Goal: Task Accomplishment & Management: Manage account settings

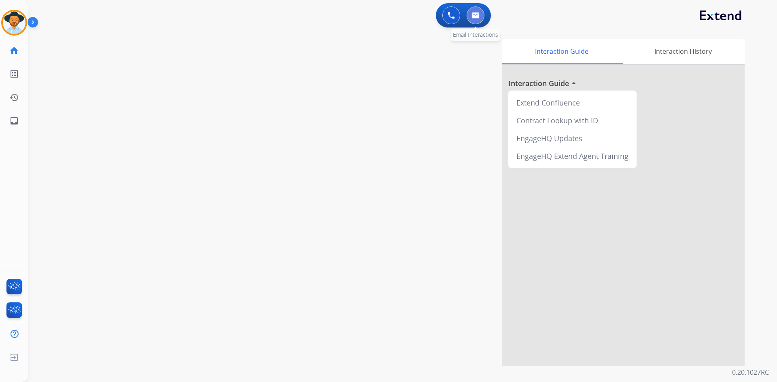
click at [475, 15] on img at bounding box center [475, 15] width 8 height 6
select select "**********"
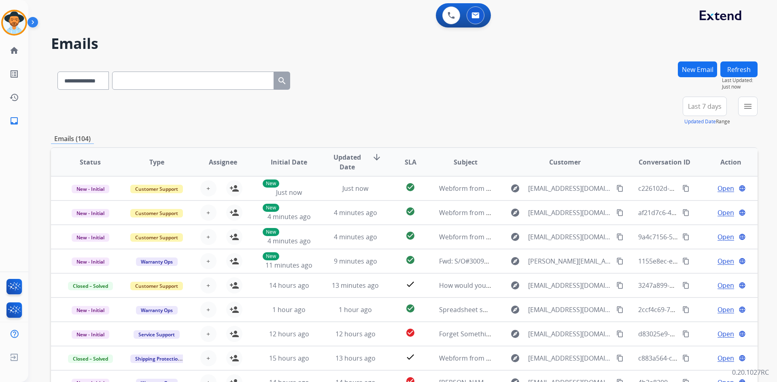
click at [702, 108] on span "Last 7 days" at bounding box center [705, 106] width 34 height 3
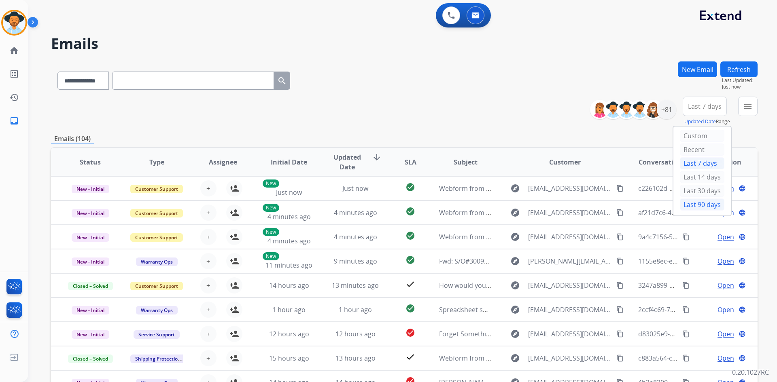
click at [702, 206] on div "Last 90 days" at bounding box center [702, 205] width 44 height 12
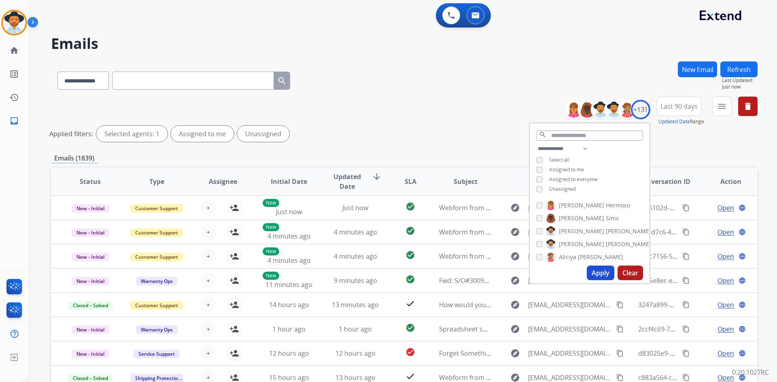
click at [564, 187] on span "Unassigned" at bounding box center [562, 189] width 27 height 7
click at [567, 169] on span "Assigned to me" at bounding box center [566, 169] width 35 height 7
click at [567, 189] on span "Unassigned" at bounding box center [562, 189] width 27 height 7
click at [723, 108] on mat-icon "menu" at bounding box center [722, 107] width 10 height 10
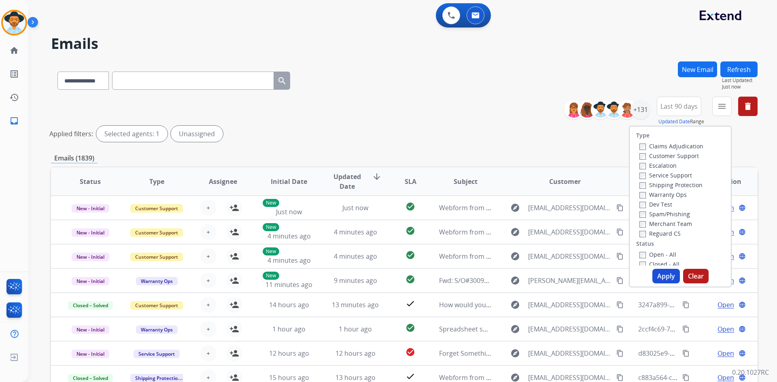
click at [674, 152] on label "Customer Support" at bounding box center [668, 156] width 59 height 8
click at [669, 186] on label "Shipping Protection" at bounding box center [670, 185] width 63 height 8
click at [665, 233] on label "Reguard CS" at bounding box center [659, 234] width 41 height 8
click at [658, 172] on label "Open - All" at bounding box center [657, 174] width 37 height 8
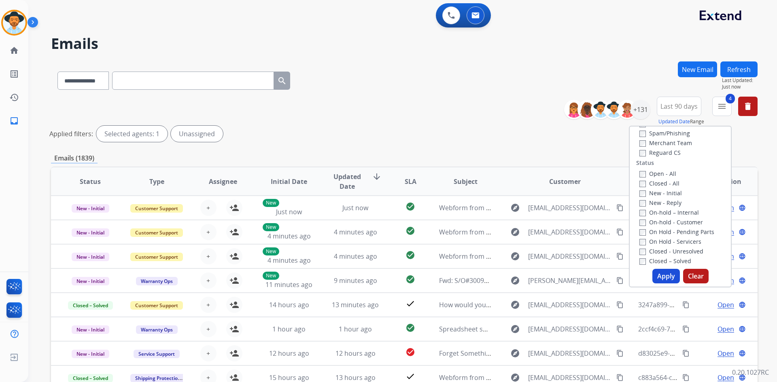
click at [660, 274] on button "Apply" at bounding box center [666, 276] width 28 height 15
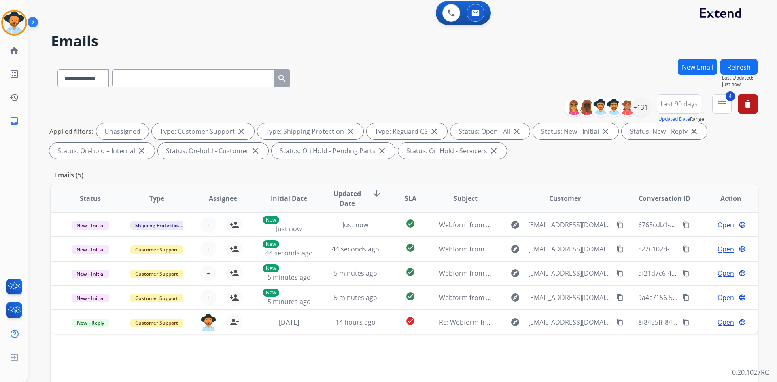
scroll to position [0, 0]
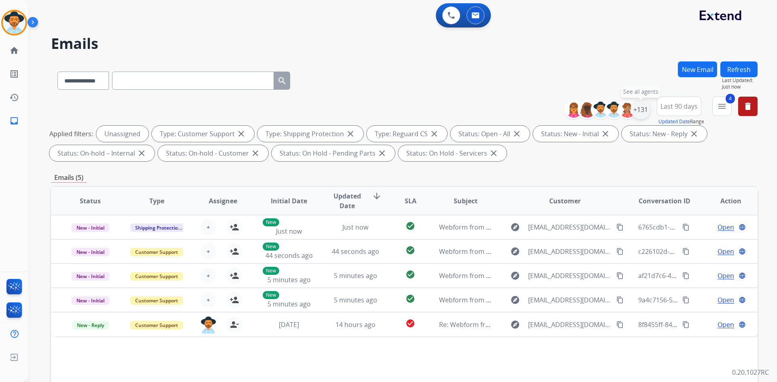
click at [645, 109] on div "+131" at bounding box center [640, 109] width 19 height 19
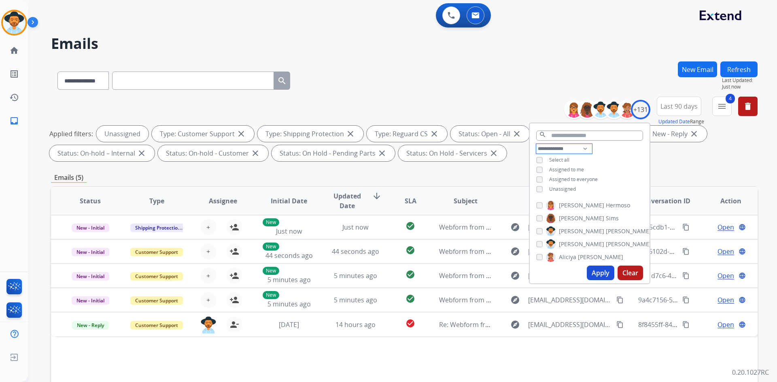
click at [585, 149] on select "**********" at bounding box center [564, 149] width 56 height 10
select select "**********"
click at [536, 144] on select "**********" at bounding box center [564, 149] width 56 height 10
click at [561, 177] on span "Unassigned" at bounding box center [562, 179] width 27 height 7
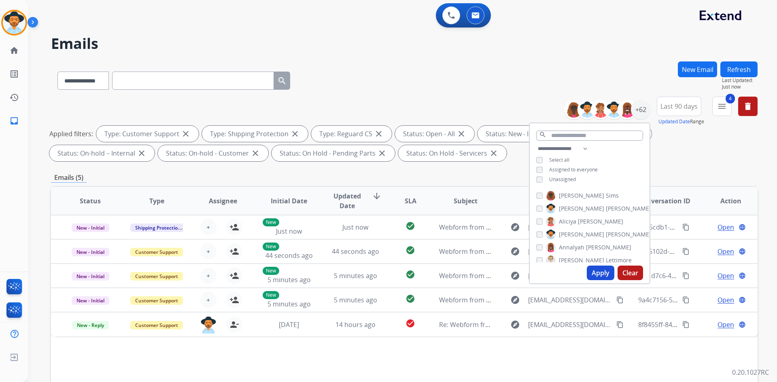
click at [563, 166] on span "Assigned to everyone" at bounding box center [573, 169] width 49 height 7
click at [595, 271] on button "Apply" at bounding box center [601, 273] width 28 height 15
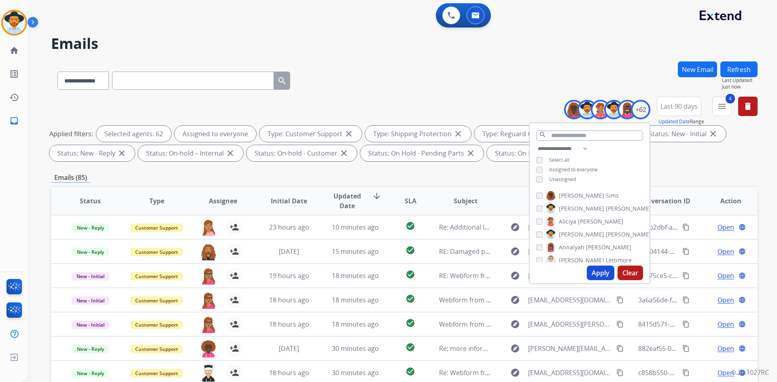
click at [599, 272] on button "Apply" at bounding box center [601, 273] width 28 height 15
click at [699, 164] on div "**********" at bounding box center [404, 131] width 706 height 68
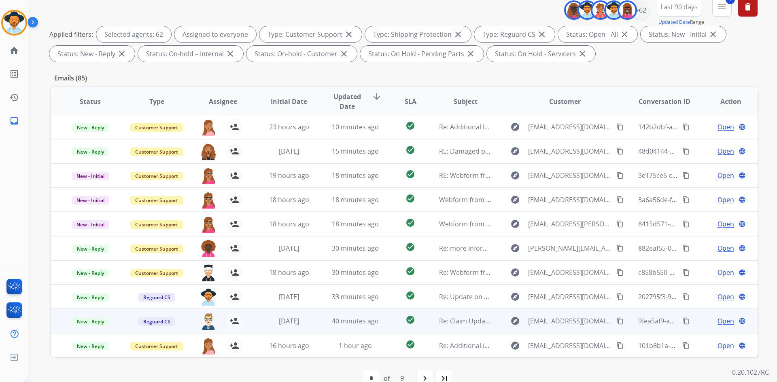
scroll to position [117, 0]
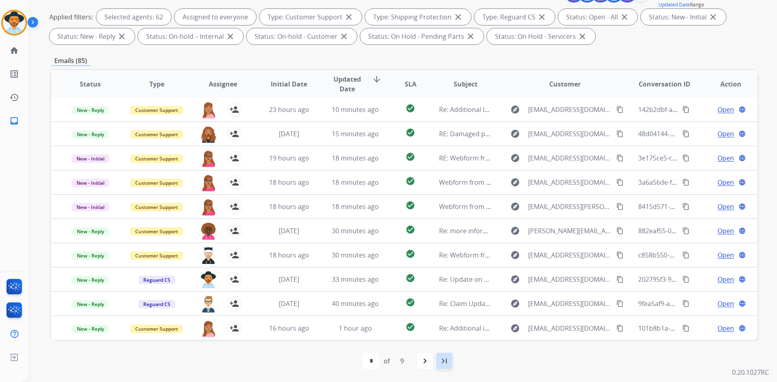
click at [450, 362] on div "last_page" at bounding box center [444, 361] width 18 height 18
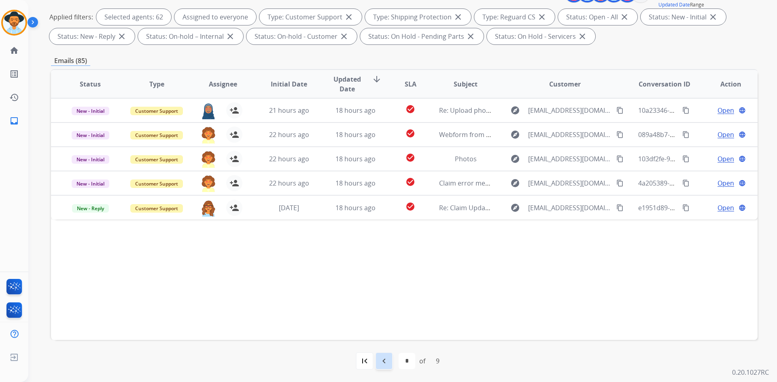
click at [385, 357] on mat-icon "navigate_before" at bounding box center [384, 361] width 10 height 10
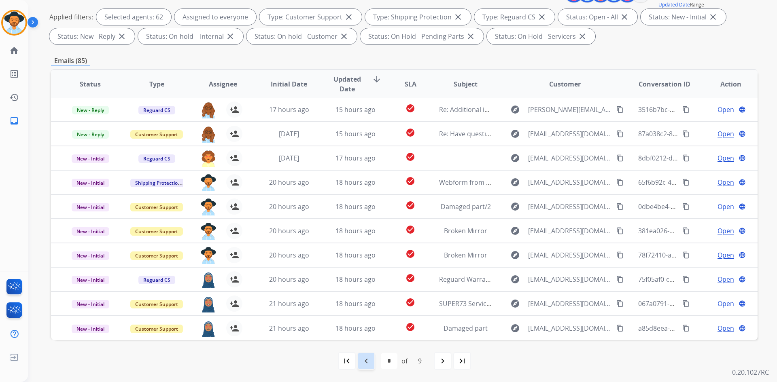
click at [368, 360] on mat-icon "navigate_before" at bounding box center [366, 361] width 10 height 10
select select "*"
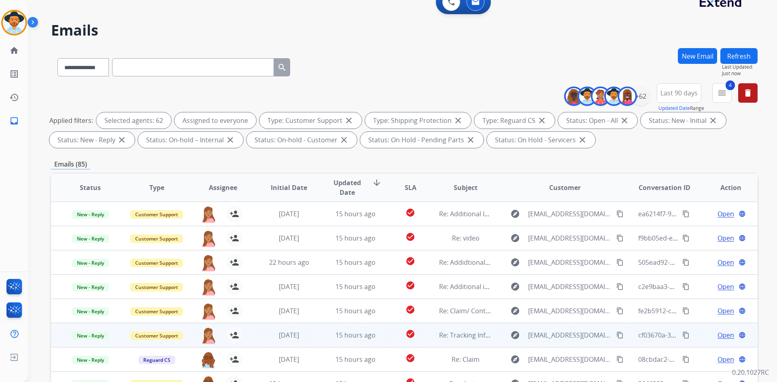
scroll to position [0, 0]
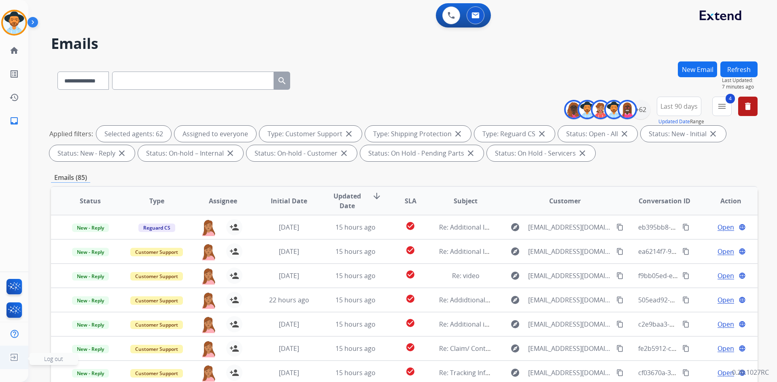
click at [56, 359] on span "Log out" at bounding box center [53, 359] width 19 height 8
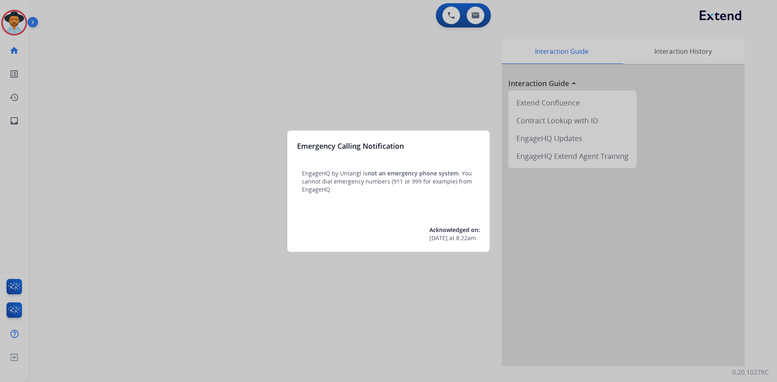
click at [138, 267] on div at bounding box center [388, 191] width 777 height 382
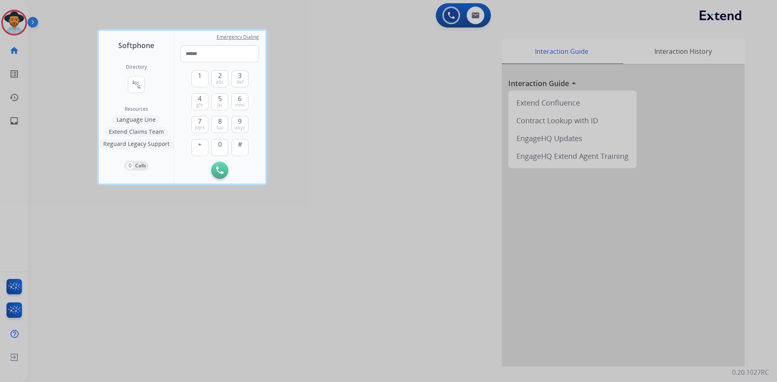
click at [138, 267] on div at bounding box center [388, 191] width 777 height 382
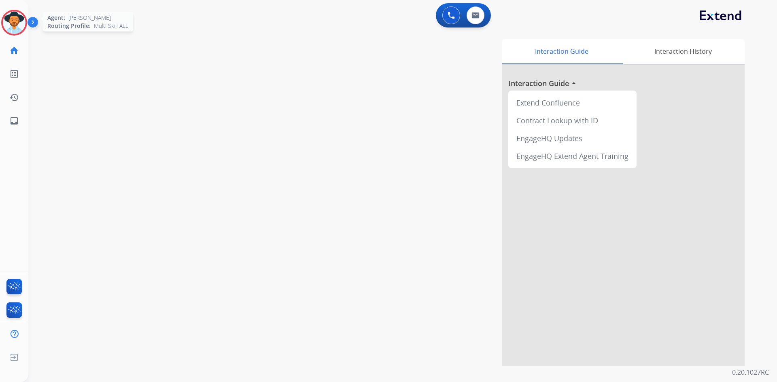
click at [15, 13] on img at bounding box center [14, 22] width 23 height 23
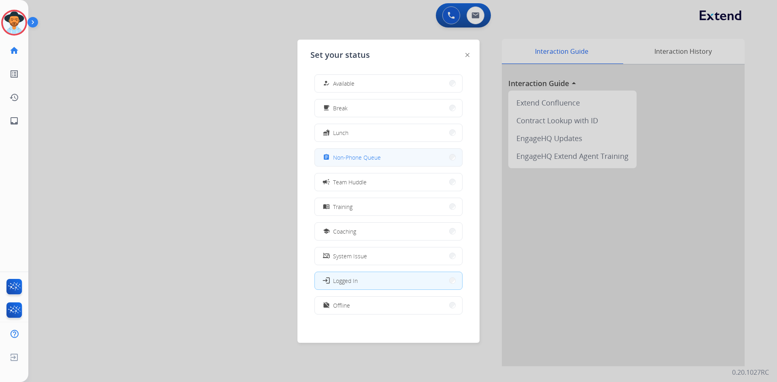
click at [400, 154] on button "assignment Non-Phone Queue" at bounding box center [388, 157] width 147 height 17
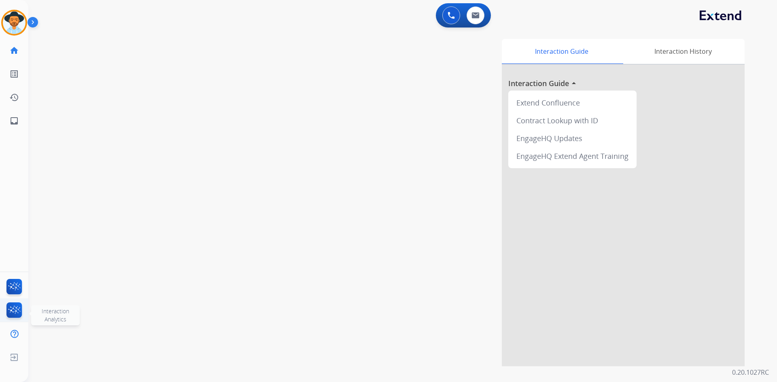
click at [18, 308] on img at bounding box center [14, 312] width 19 height 19
